Goal: Information Seeking & Learning: Learn about a topic

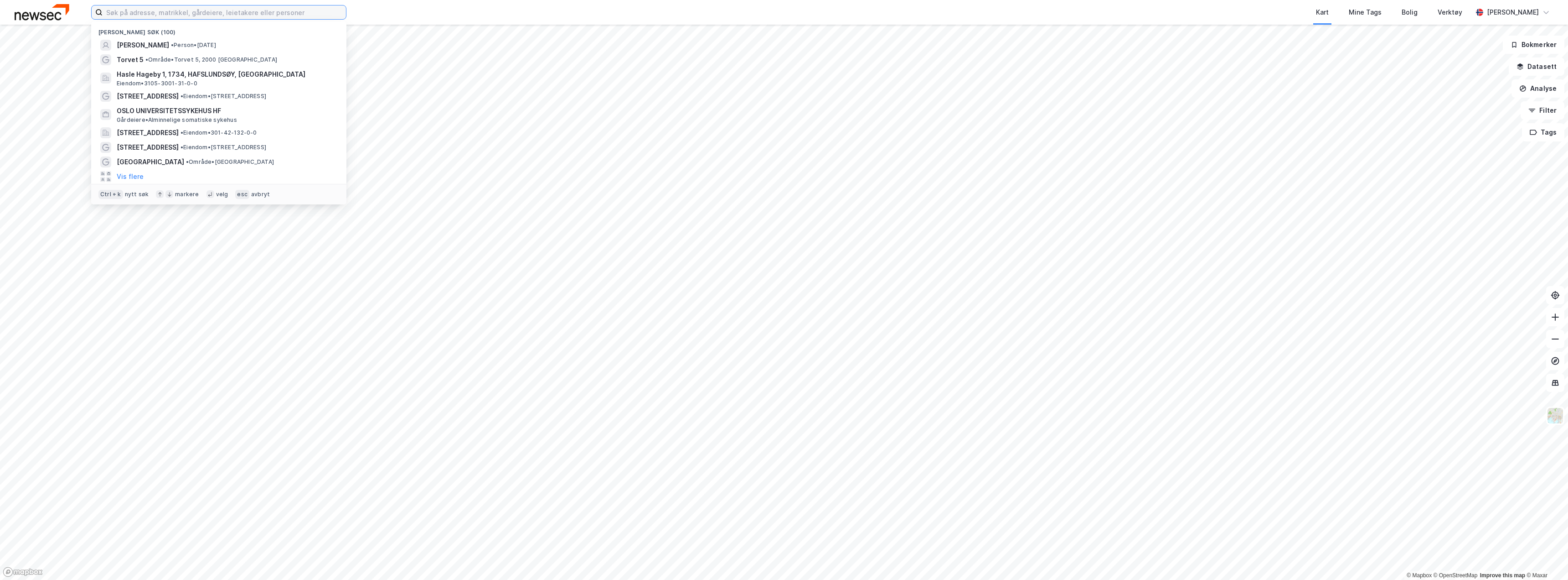
click at [246, 18] on input at bounding box center [224, 12] width 243 height 13
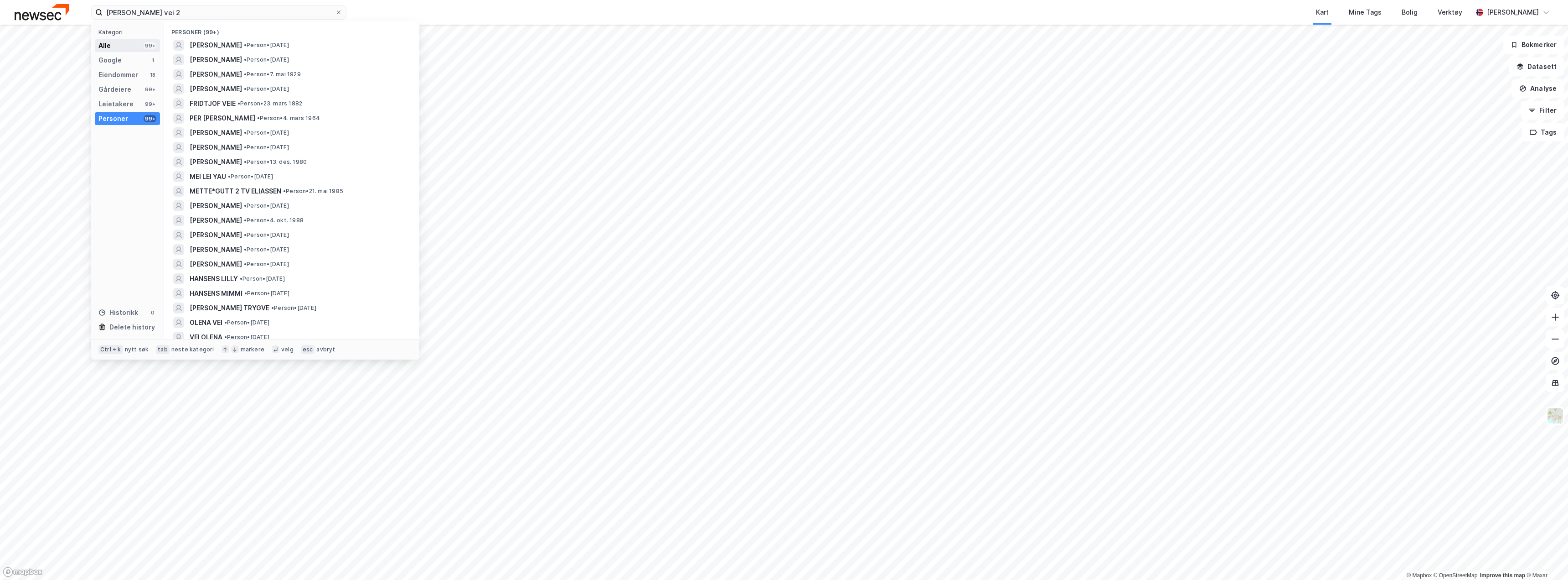
click at [107, 49] on div "Alle" at bounding box center [105, 45] width 13 height 11
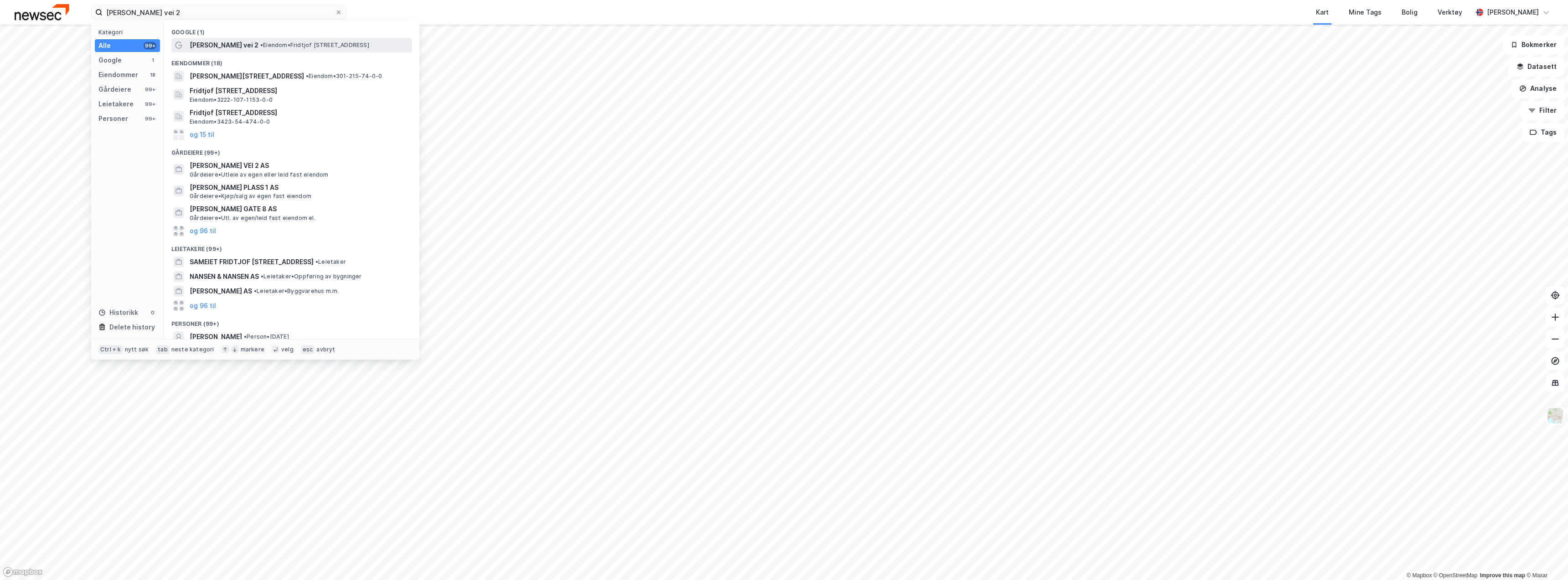
click at [307, 45] on span "• Eiendom • [PERSON_NAME][STREET_ADDRESS]" at bounding box center [314, 45] width 109 height 7
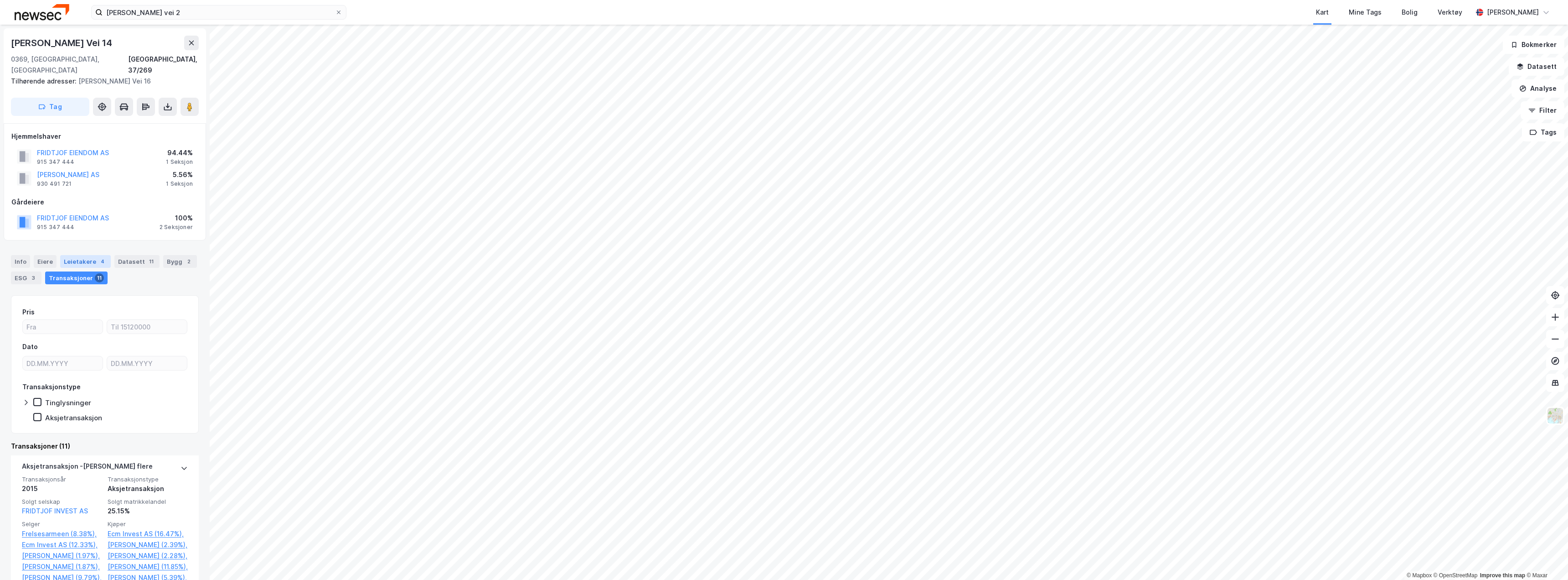
click at [75, 255] on div "Leietakere 4" at bounding box center [85, 261] width 50 height 13
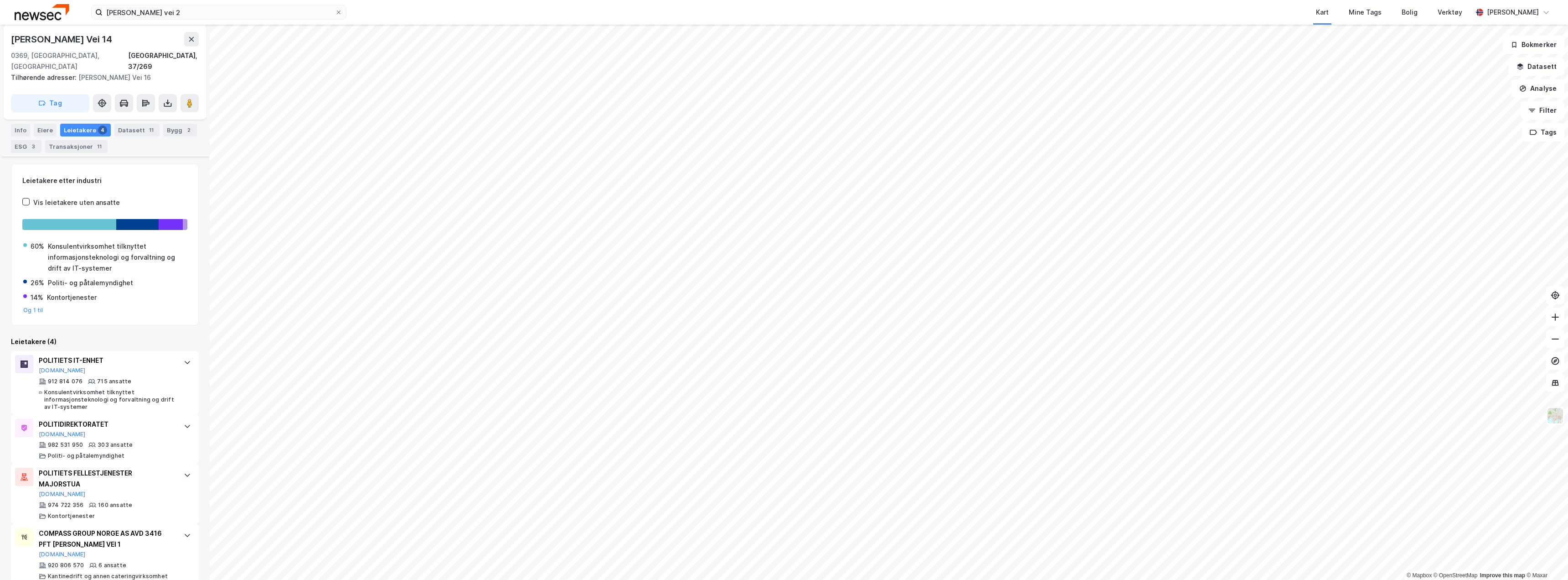
scroll to position [136, 0]
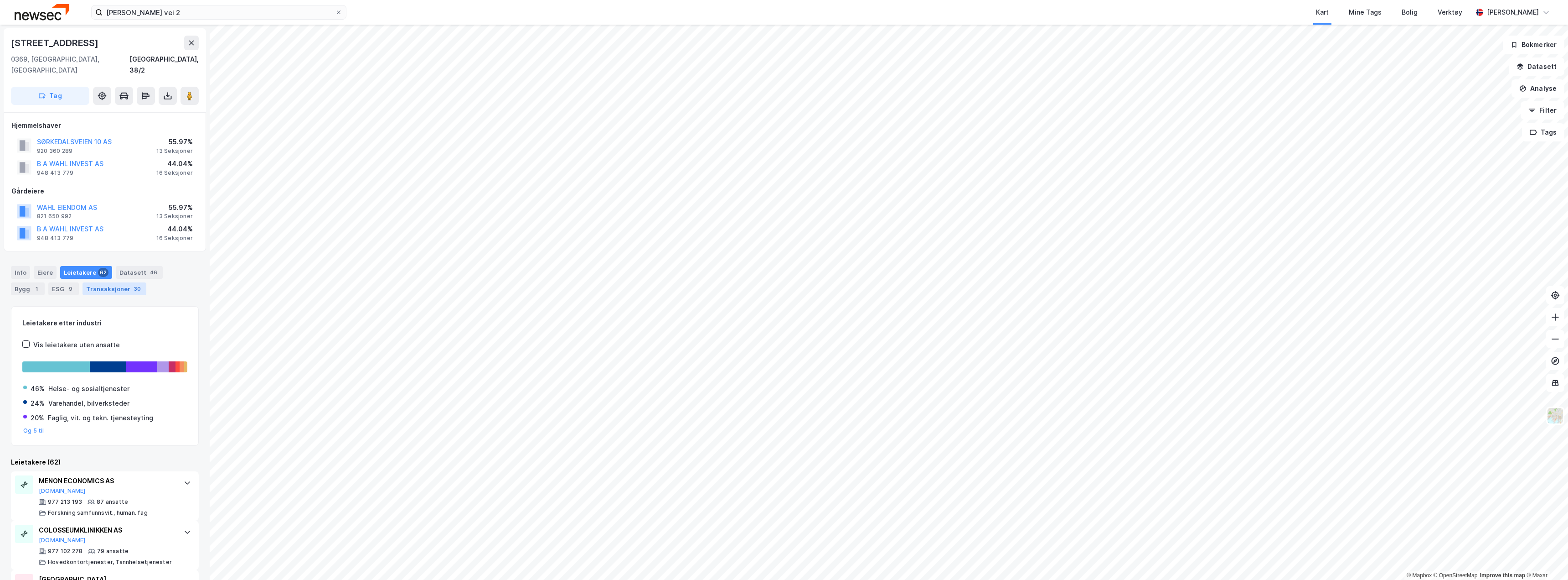
click at [82, 283] on div "Transaksjoner 30" at bounding box center [114, 289] width 64 height 13
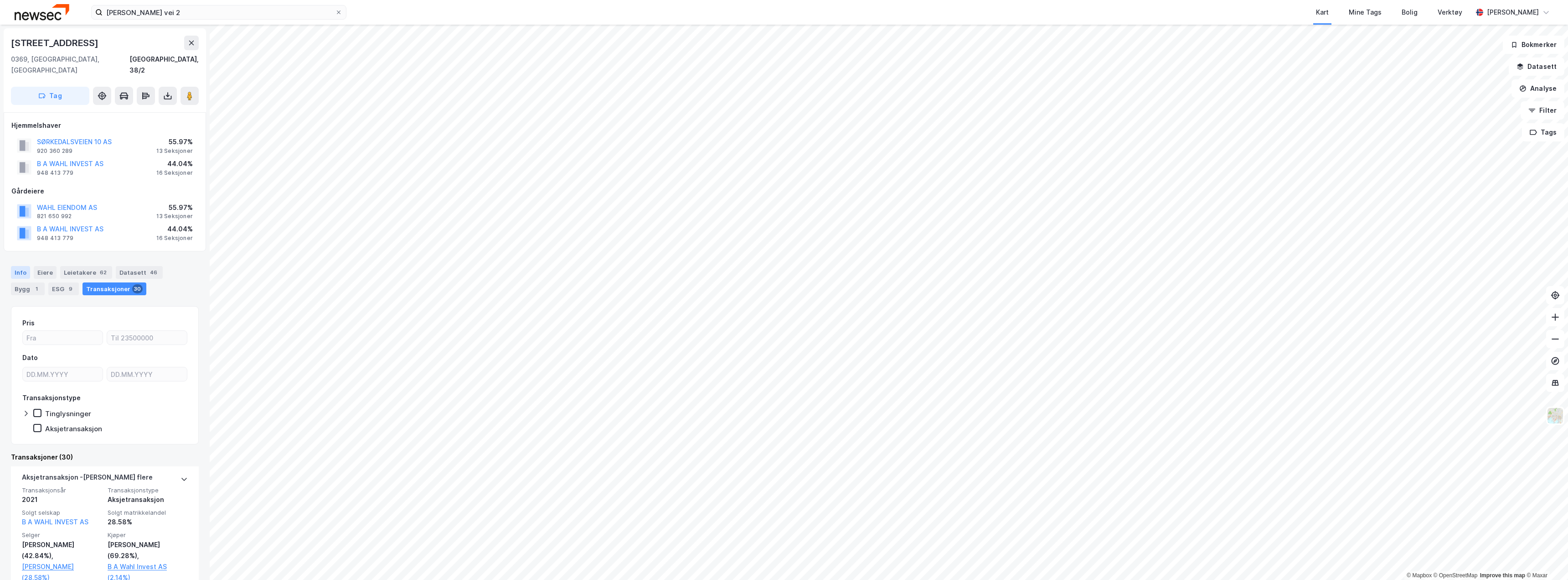
click at [21, 266] on div "Info" at bounding box center [21, 272] width 19 height 13
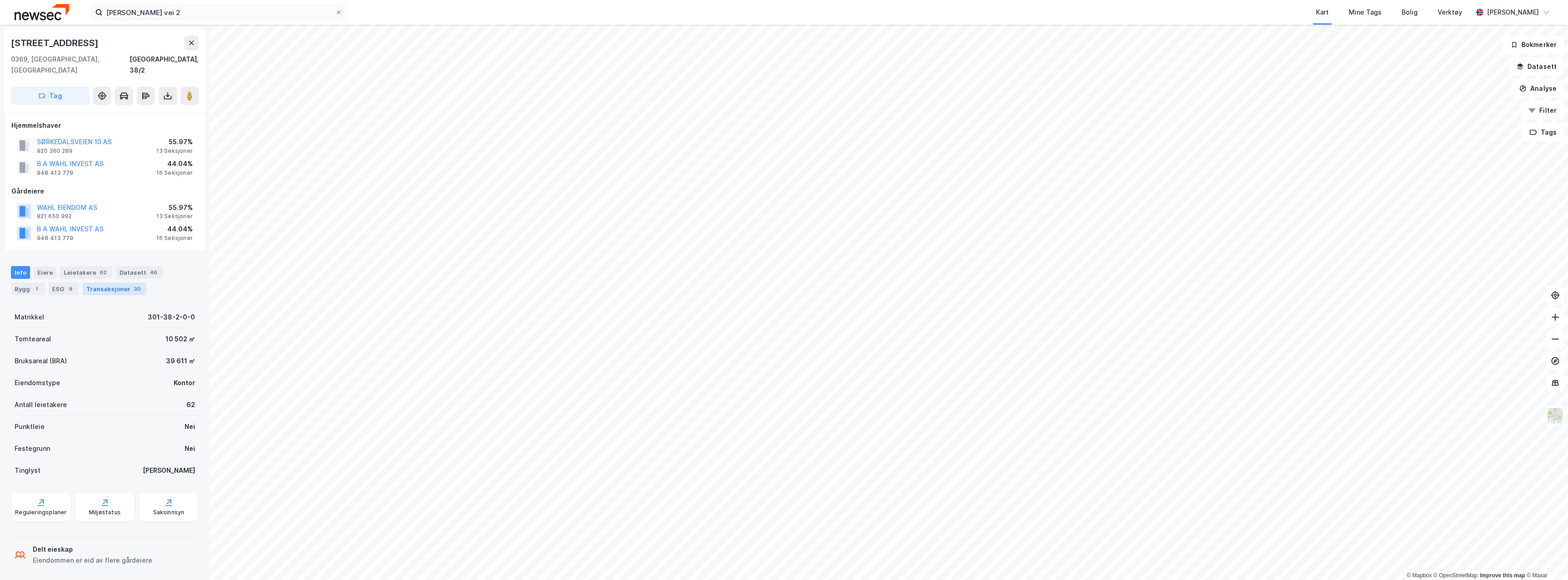
click at [82, 283] on div "Transaksjoner 30" at bounding box center [114, 289] width 64 height 13
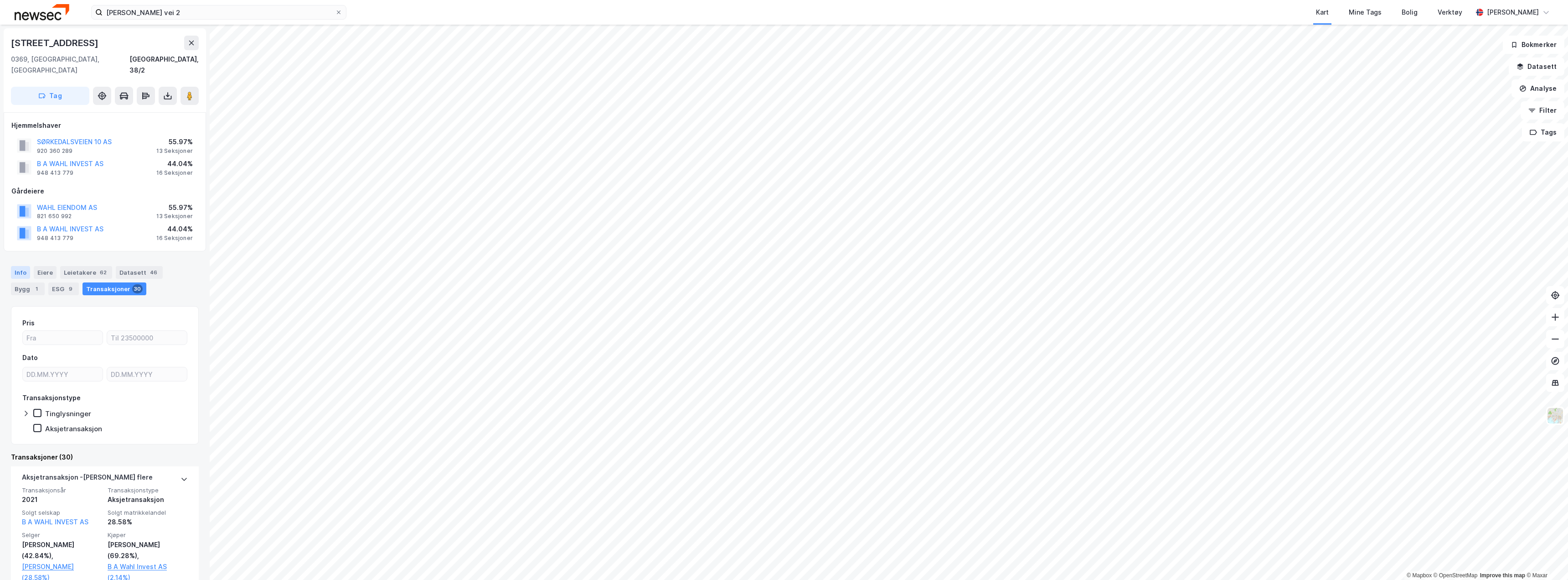
click at [22, 266] on div "Info" at bounding box center [21, 272] width 19 height 13
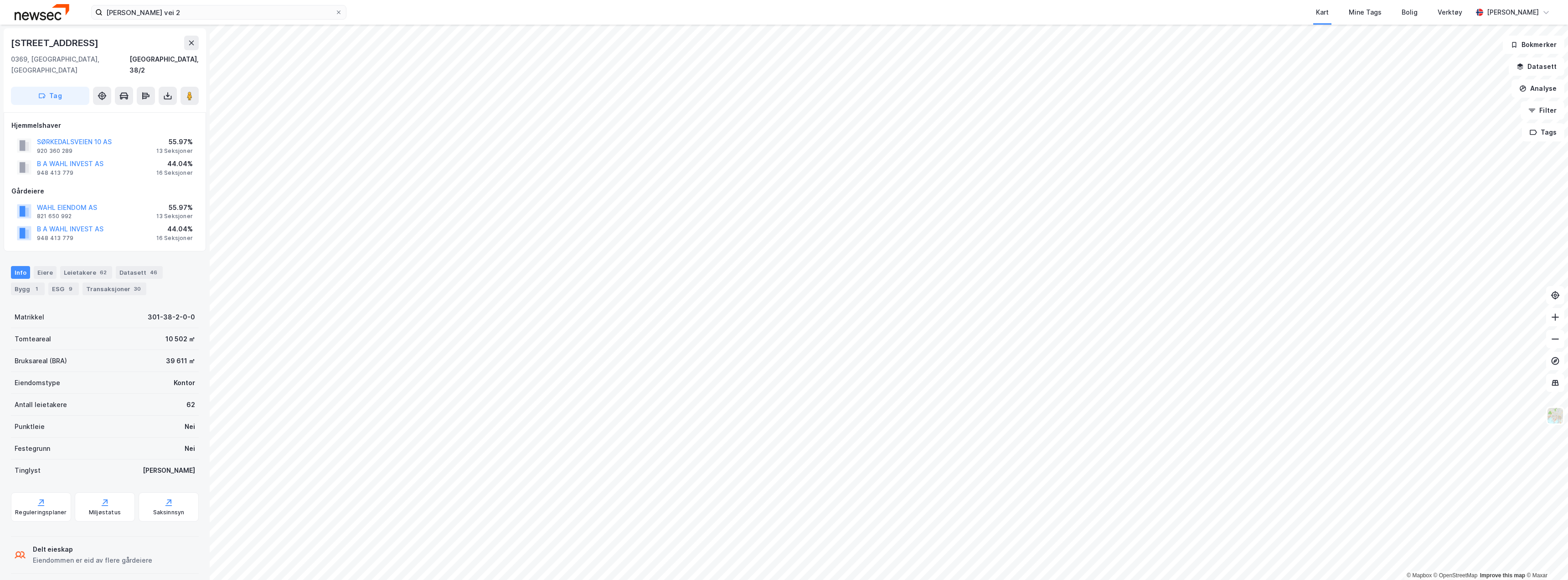
click at [37, 43] on div "[STREET_ADDRESS]" at bounding box center [56, 43] width 90 height 15
copy div "[STREET_ADDRESS]"
click at [43, 45] on div "[STREET_ADDRESS]" at bounding box center [56, 43] width 90 height 15
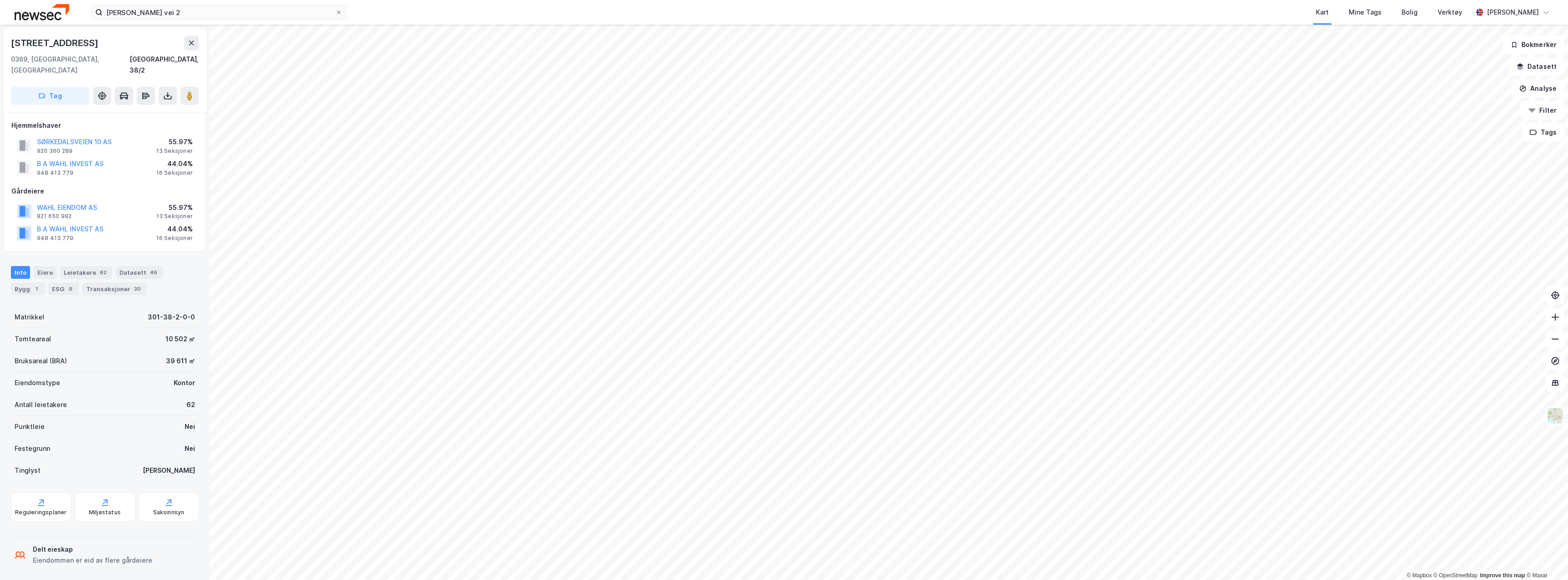
click at [42, 42] on div "[STREET_ADDRESS]" at bounding box center [56, 43] width 90 height 15
click at [45, 39] on div "[STREET_ADDRESS]" at bounding box center [56, 43] width 90 height 15
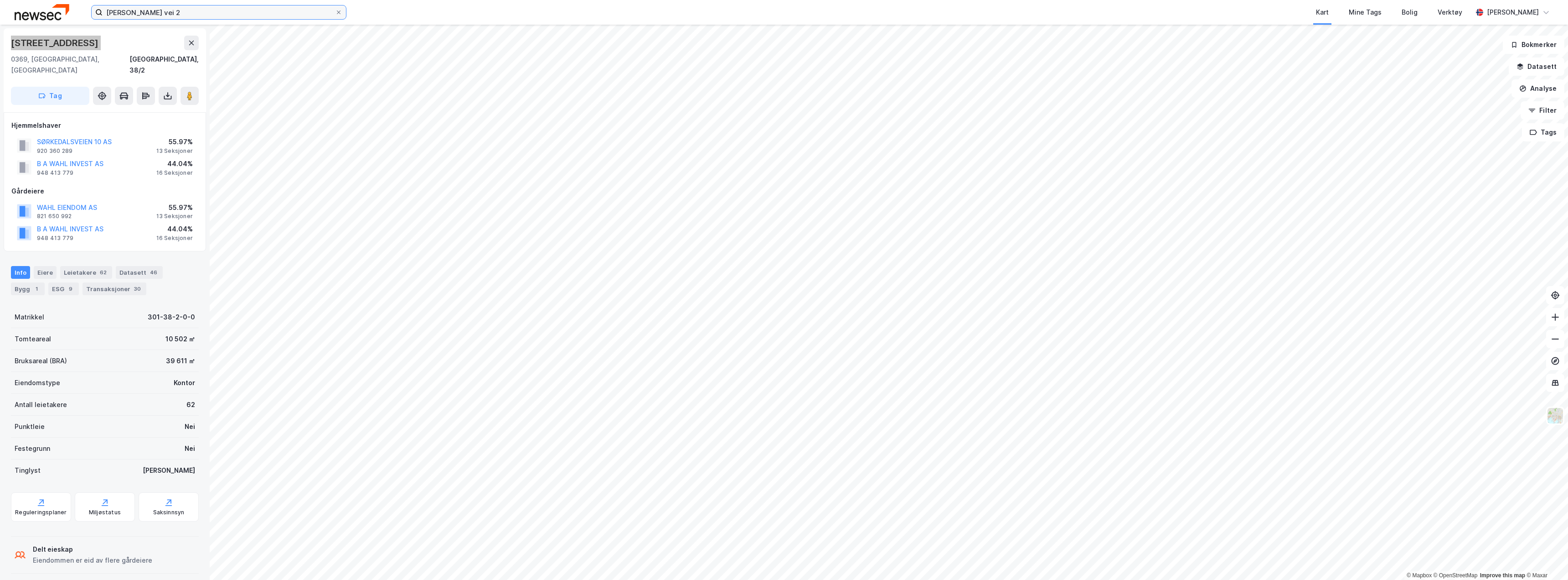
click at [136, 7] on input "[PERSON_NAME] vei 2" at bounding box center [219, 12] width 233 height 13
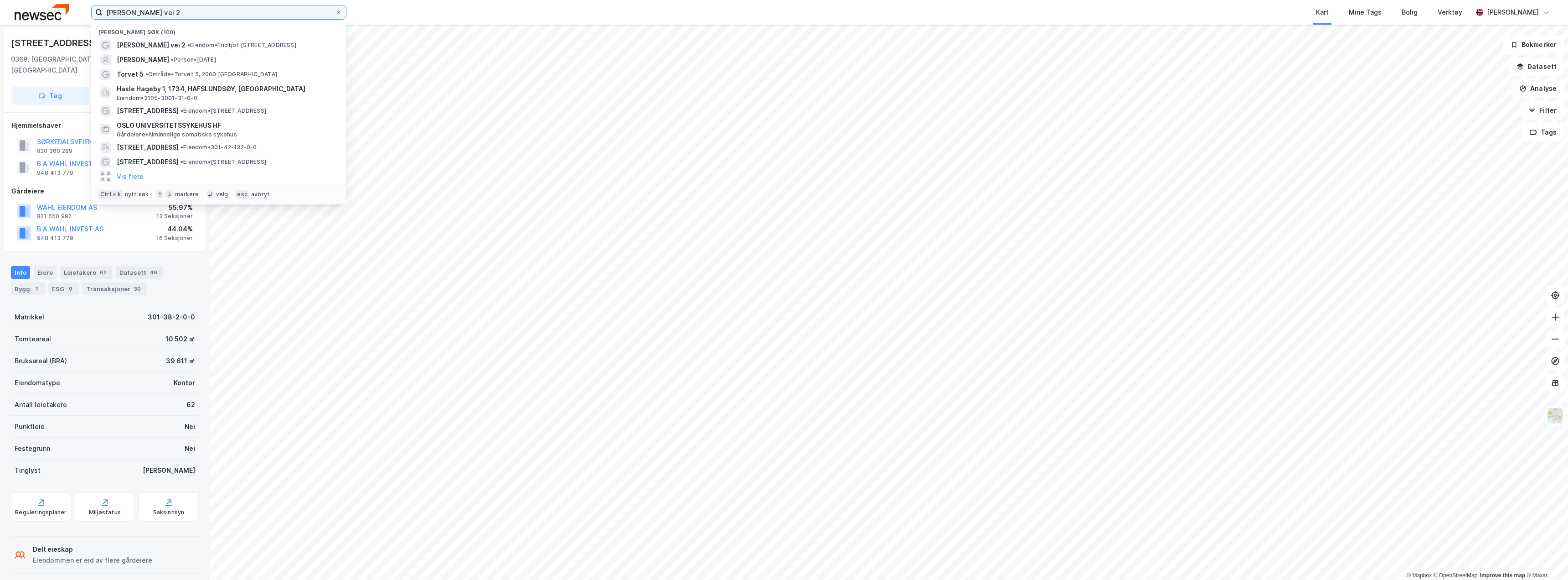
click at [136, 7] on input "[PERSON_NAME] vei 2" at bounding box center [219, 12] width 233 height 13
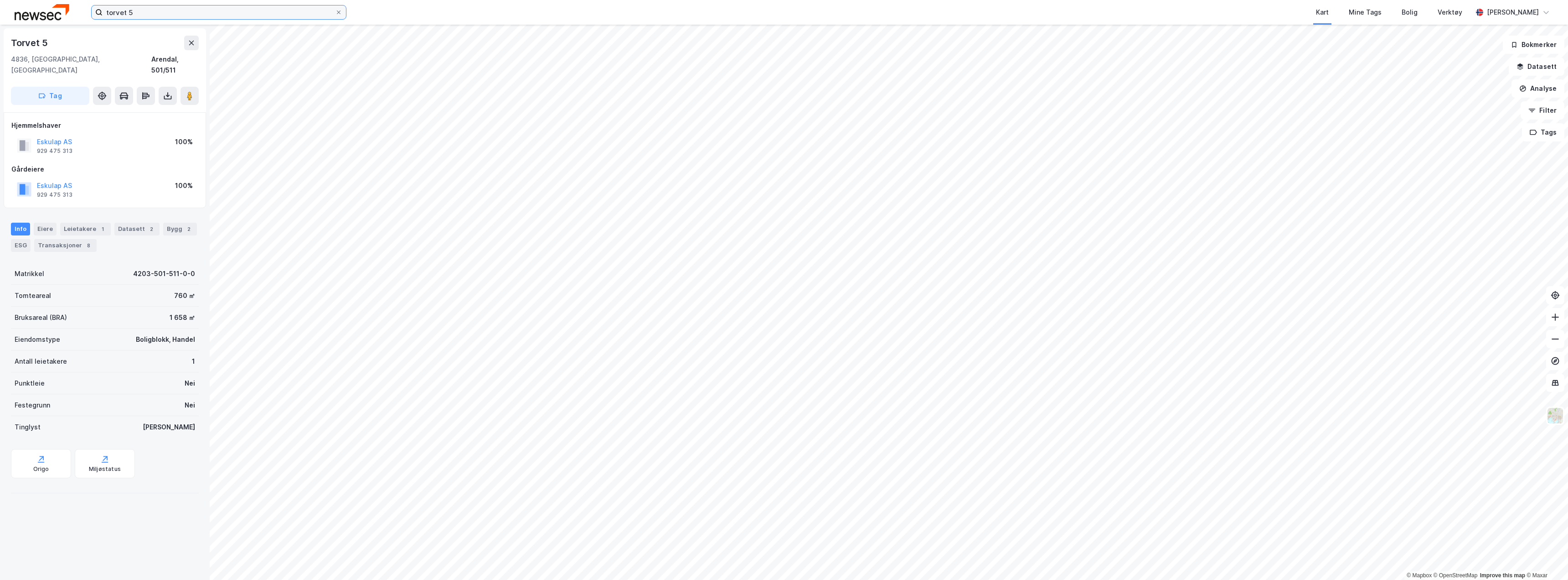
click at [140, 12] on input "torvet 5" at bounding box center [219, 12] width 233 height 13
click at [193, 45] on icon at bounding box center [191, 43] width 5 height 4
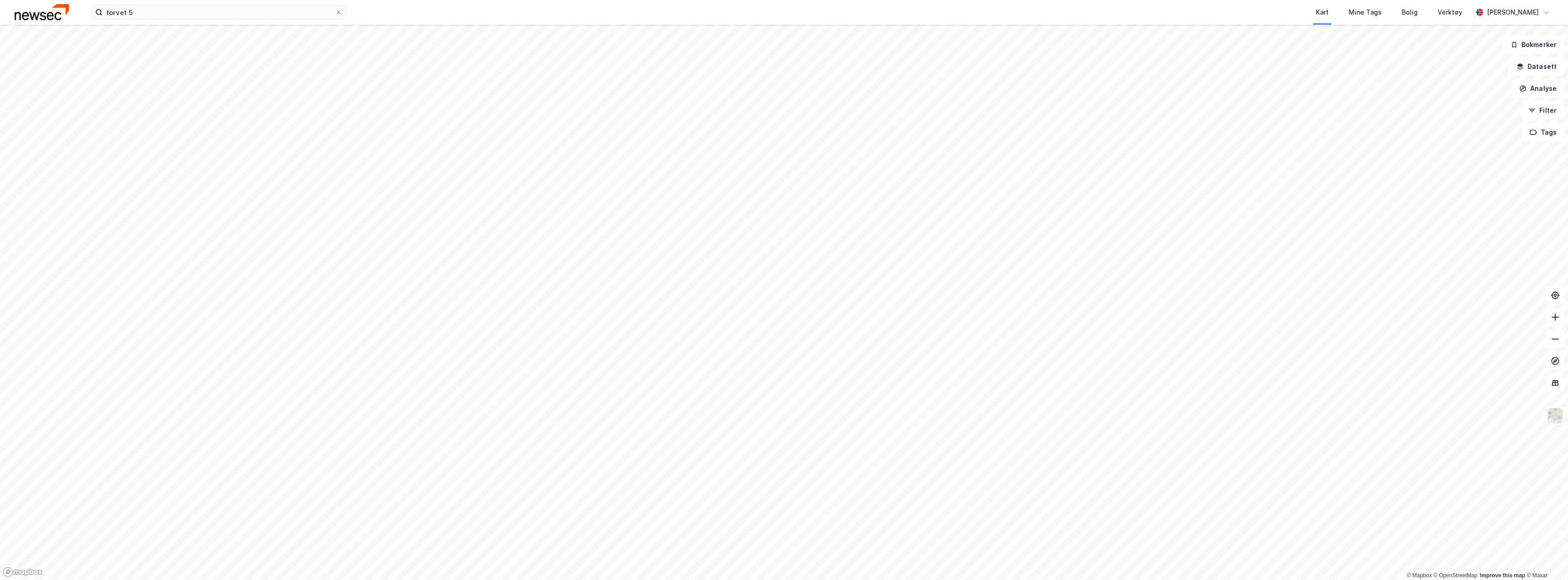
click at [38, 19] on img at bounding box center [42, 13] width 55 height 16
click at [148, 15] on input "torvet 5" at bounding box center [219, 12] width 233 height 13
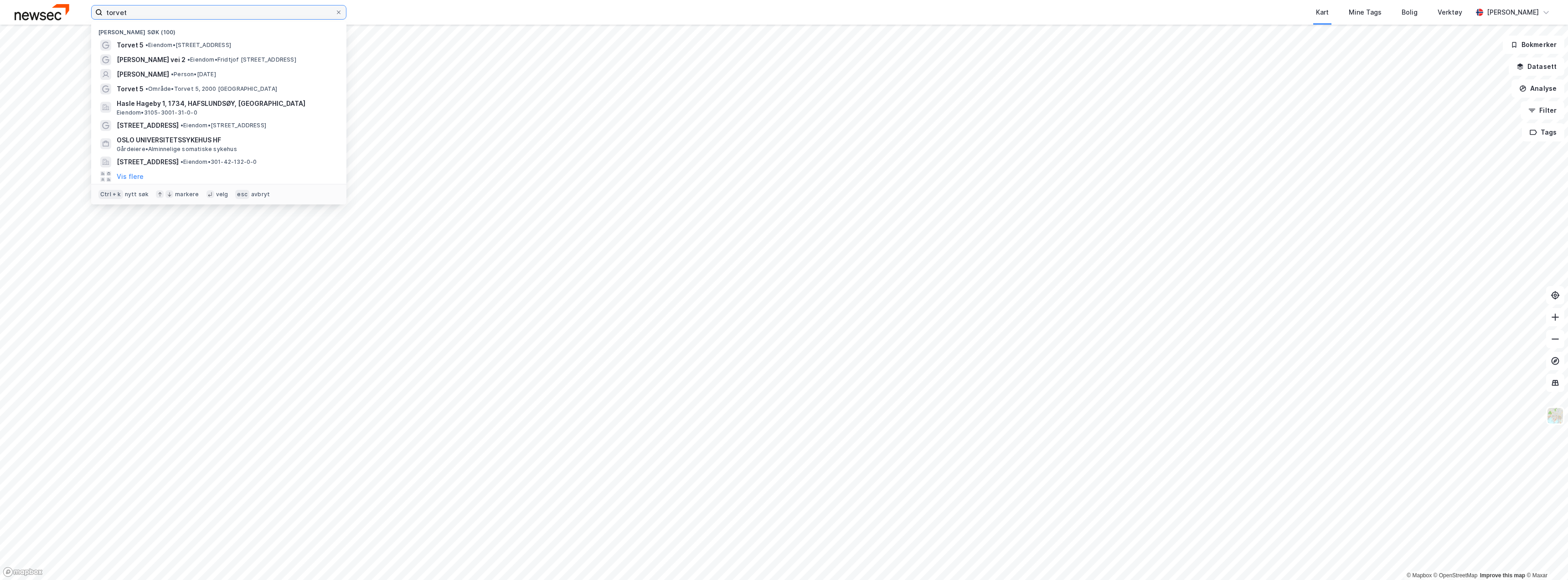
type input "torvet 5"
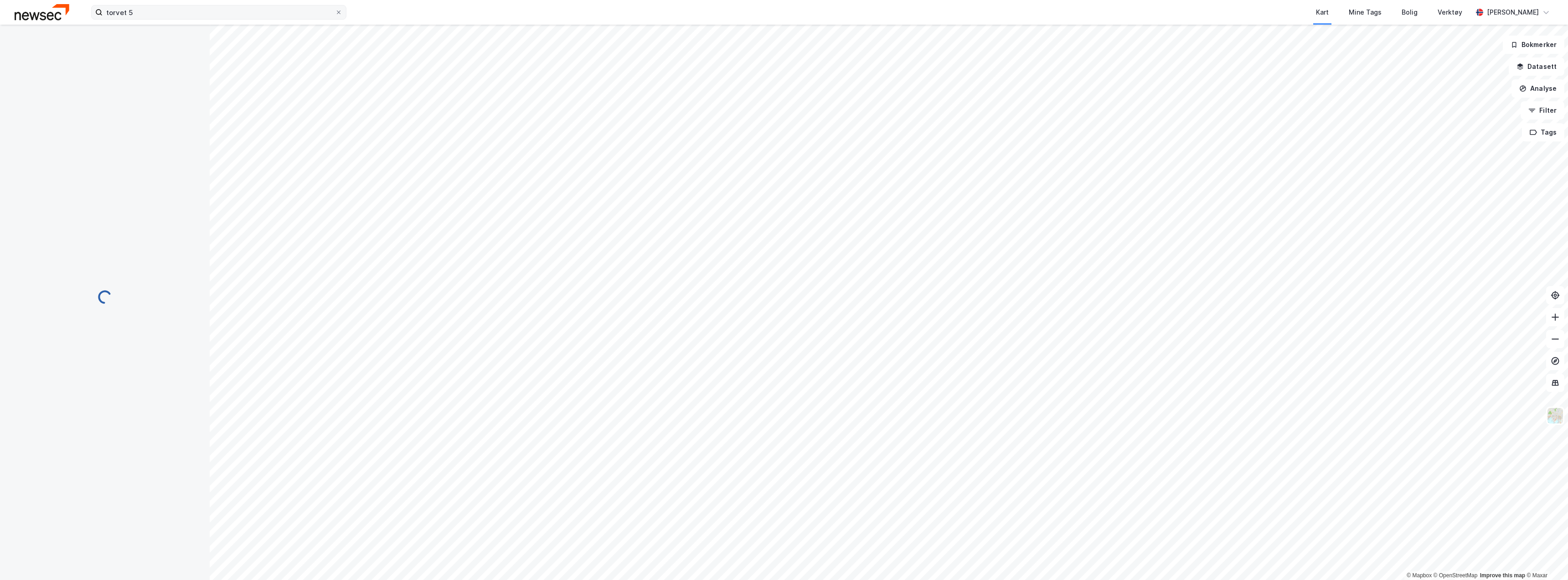
scroll to position [1, 0]
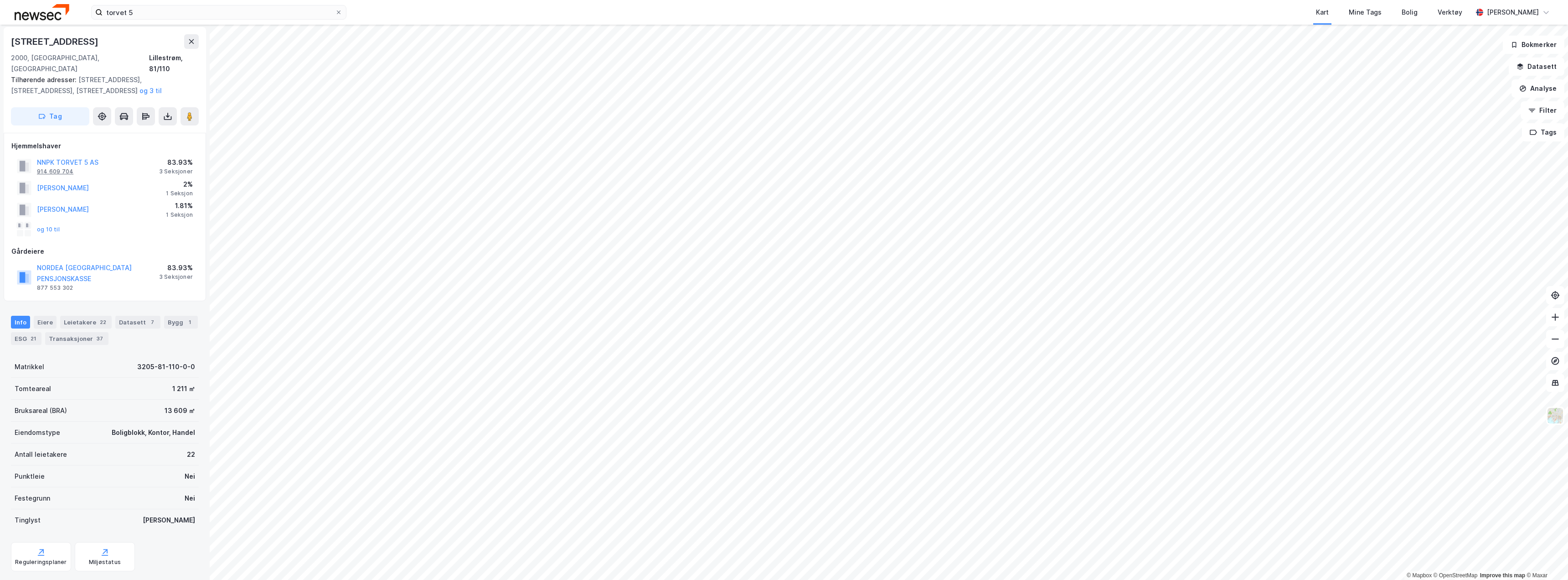
click at [39, 168] on div "914 609 704" at bounding box center [55, 171] width 36 height 7
